Goal: Information Seeking & Learning: Learn about a topic

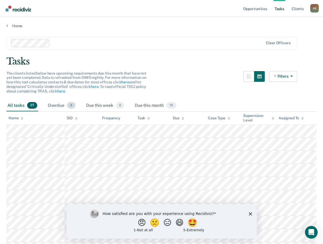
click at [57, 108] on div "Overdue 8" at bounding box center [62, 106] width 30 height 12
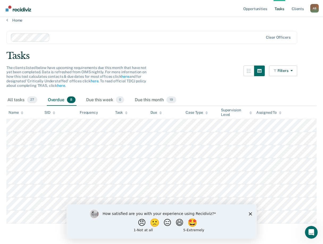
scroll to position [6, 0]
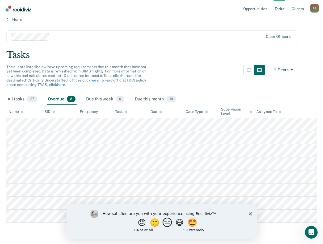
click at [168, 224] on button "😑" at bounding box center [168, 222] width 13 height 11
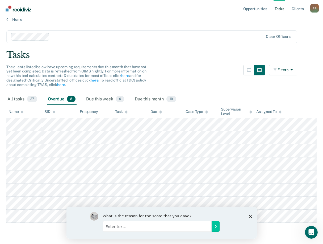
click at [182, 226] on input "Enter text..." at bounding box center [156, 226] width 109 height 11
click at [251, 215] on icon "Close survey" at bounding box center [250, 215] width 3 height 3
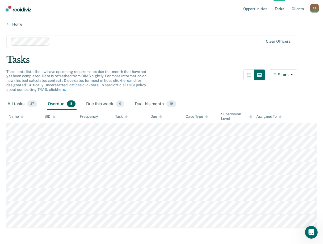
scroll to position [0, 0]
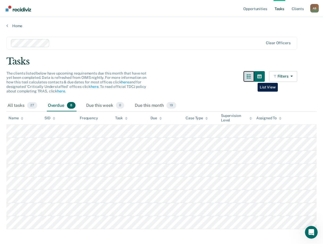
click at [251, 76] on icon "button" at bounding box center [249, 76] width 4 height 4
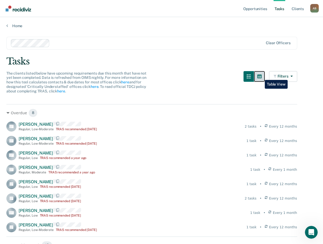
click at [261, 76] on icon "button" at bounding box center [260, 76] width 4 height 4
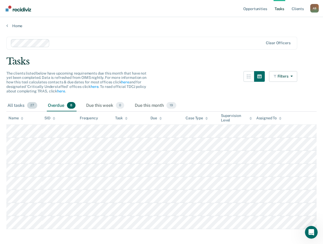
click at [16, 105] on div "All tasks 27" at bounding box center [22, 106] width 32 height 12
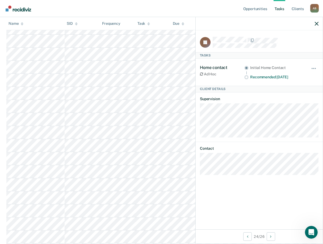
scroll to position [215, 0]
click at [317, 22] on icon "button" at bounding box center [317, 24] width 4 height 4
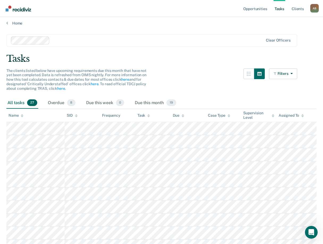
scroll to position [0, 0]
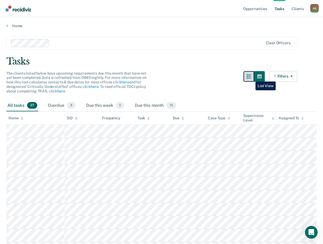
click at [251, 77] on icon "button" at bounding box center [249, 76] width 4 height 4
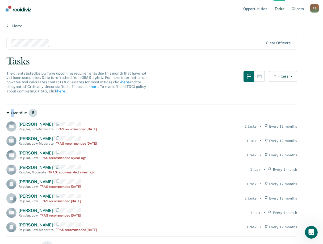
click at [12, 113] on div "Overdue 8" at bounding box center [151, 113] width 291 height 9
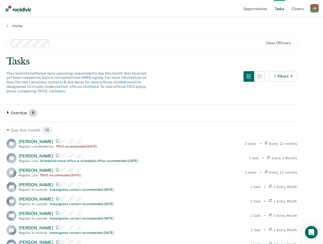
click at [14, 113] on div "Overdue 8" at bounding box center [151, 113] width 291 height 9
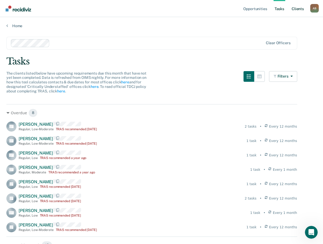
click at [294, 11] on link "Client s" at bounding box center [298, 8] width 14 height 17
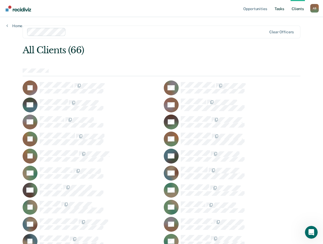
click at [278, 8] on link "Tasks" at bounding box center [280, 8] width 12 height 17
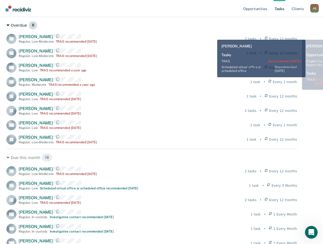
scroll to position [80, 0]
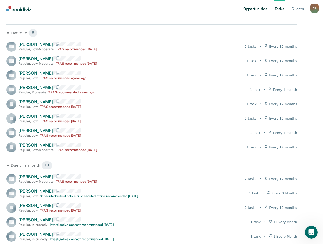
click at [257, 8] on link "Opportunities" at bounding box center [255, 8] width 26 height 17
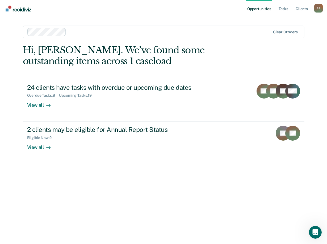
click at [76, 32] on div at bounding box center [169, 32] width 203 height 6
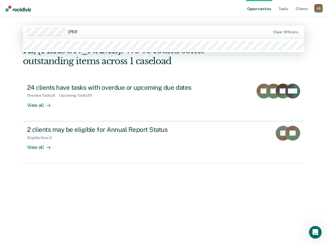
type input "heini"
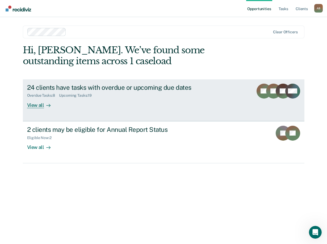
click at [38, 104] on div "View all" at bounding box center [42, 103] width 30 height 10
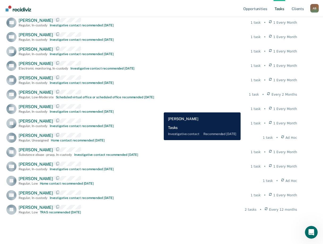
scroll to position [332, 0]
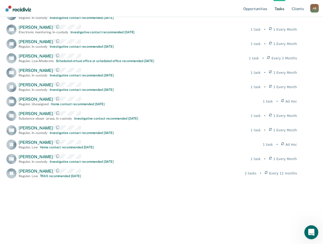
click at [310, 229] on icon "Open Intercom Messenger" at bounding box center [311, 231] width 9 height 9
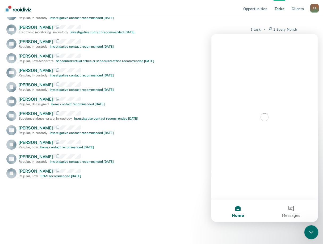
scroll to position [0, 0]
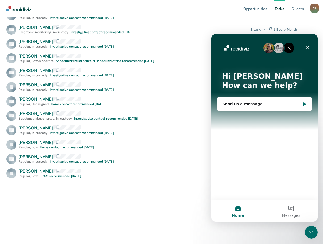
click at [269, 48] on img "Intercom messenger" at bounding box center [269, 48] width 11 height 11
click at [279, 49] on img "Intercom messenger" at bounding box center [279, 48] width 11 height 11
click at [290, 48] on div "K" at bounding box center [289, 48] width 11 height 11
click at [294, 208] on button "Messages" at bounding box center [291, 210] width 53 height 21
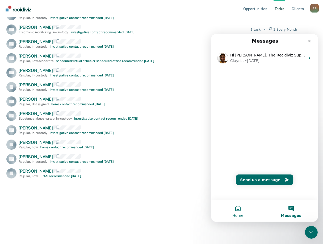
click at [237, 211] on button "Home" at bounding box center [238, 210] width 53 height 21
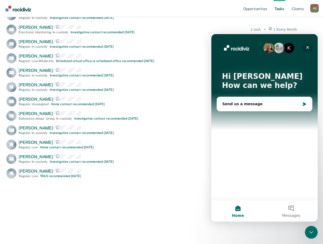
click at [309, 46] on icon "Close" at bounding box center [308, 47] width 4 height 4
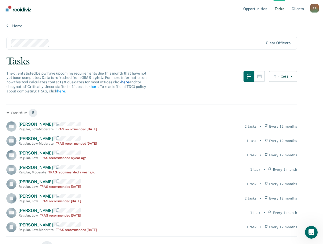
click at [124, 82] on link "here" at bounding box center [125, 82] width 8 height 4
click at [261, 75] on button "button" at bounding box center [259, 76] width 11 height 11
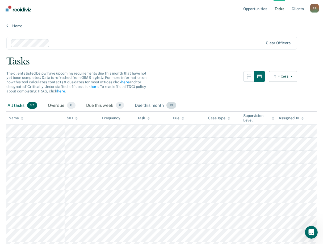
click at [153, 105] on div "Due this month 19" at bounding box center [156, 106] width 44 height 12
click at [57, 108] on div "Overdue 8" at bounding box center [62, 106] width 30 height 12
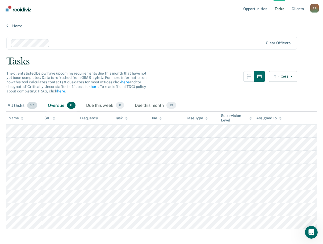
click at [15, 106] on div "All tasks 27" at bounding box center [22, 106] width 32 height 12
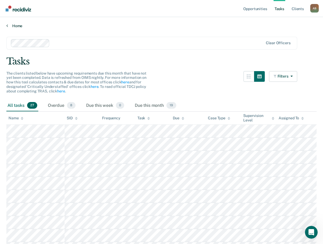
click at [20, 26] on link "Home" at bounding box center [161, 25] width 311 height 5
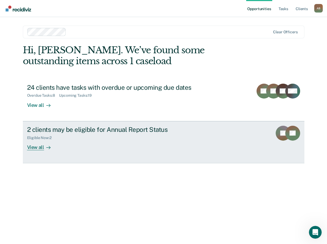
click at [136, 132] on div "2 clients may be eligible for Annual Report Status" at bounding box center [120, 130] width 187 height 8
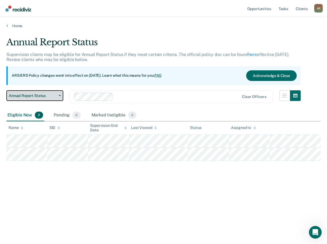
click at [59, 96] on button "Annual Report Status" at bounding box center [34, 95] width 57 height 11
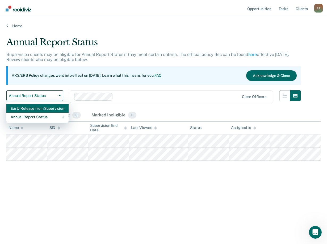
click at [51, 109] on div "Early Release from Supervision" at bounding box center [38, 108] width 54 height 9
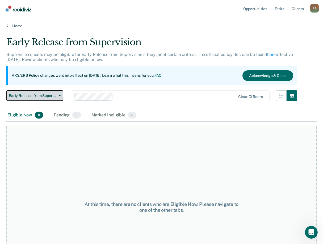
click at [58, 95] on span "button" at bounding box center [59, 95] width 4 height 1
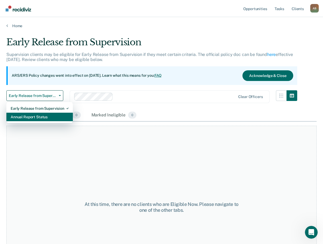
click at [54, 115] on div "Annual Report Status" at bounding box center [40, 117] width 58 height 9
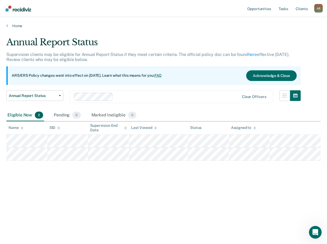
click at [162, 76] on link "FAQ" at bounding box center [158, 75] width 7 height 4
